Goal: Check status: Check status

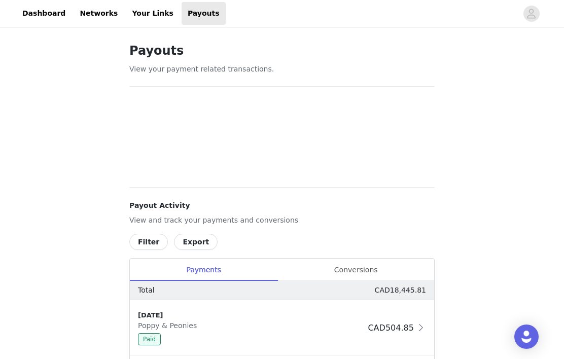
click at [360, 270] on div "Conversions" at bounding box center [356, 270] width 157 height 23
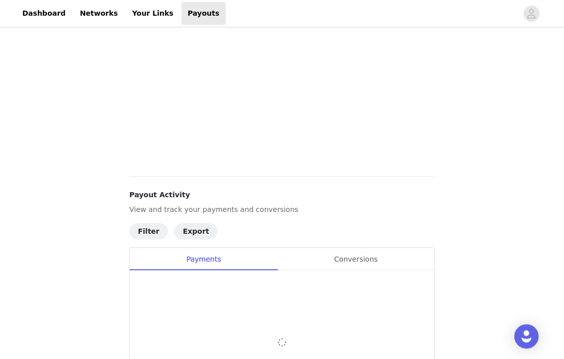
click at [364, 261] on div "Conversions" at bounding box center [356, 260] width 157 height 23
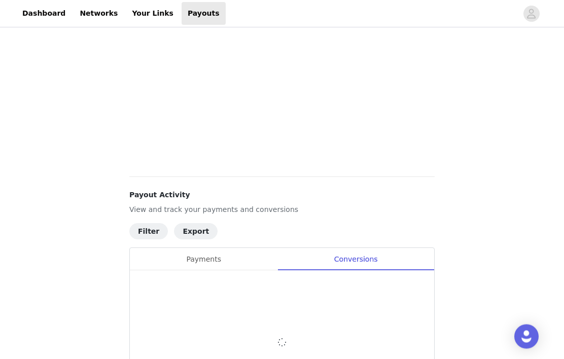
scroll to position [397, 0]
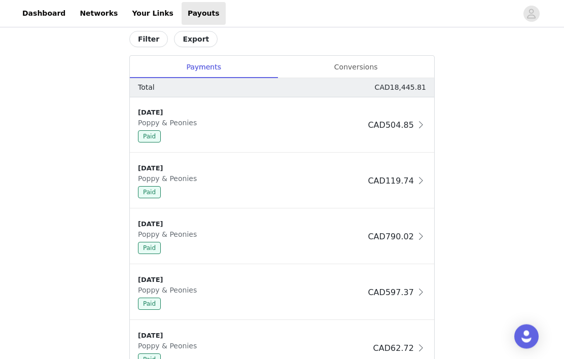
scroll to position [220, 0]
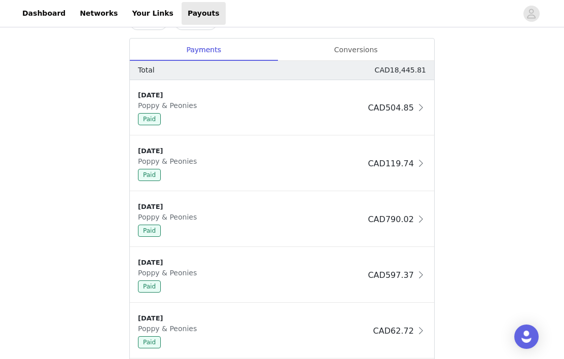
click at [366, 51] on div "Conversions" at bounding box center [356, 50] width 157 height 23
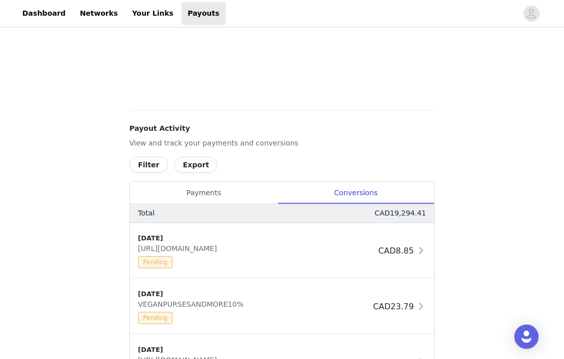
scroll to position [0, 0]
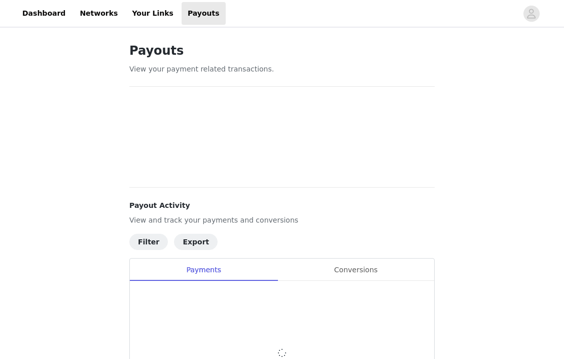
click at [370, 274] on div "Conversions" at bounding box center [356, 270] width 157 height 23
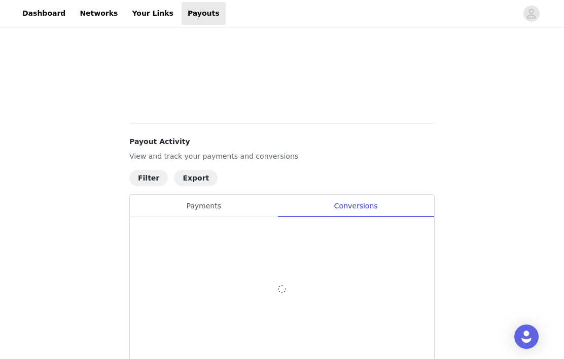
click at [354, 276] on div at bounding box center [282, 289] width 304 height 144
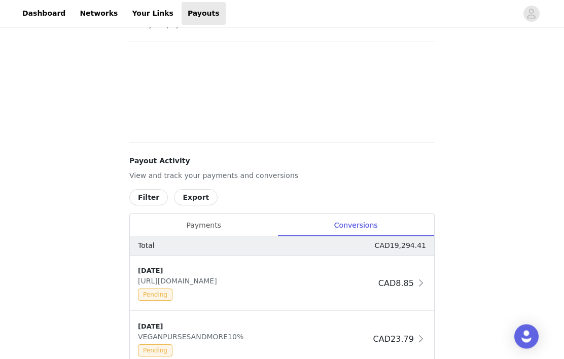
scroll to position [0, 0]
